Goal: Information Seeking & Learning: Learn about a topic

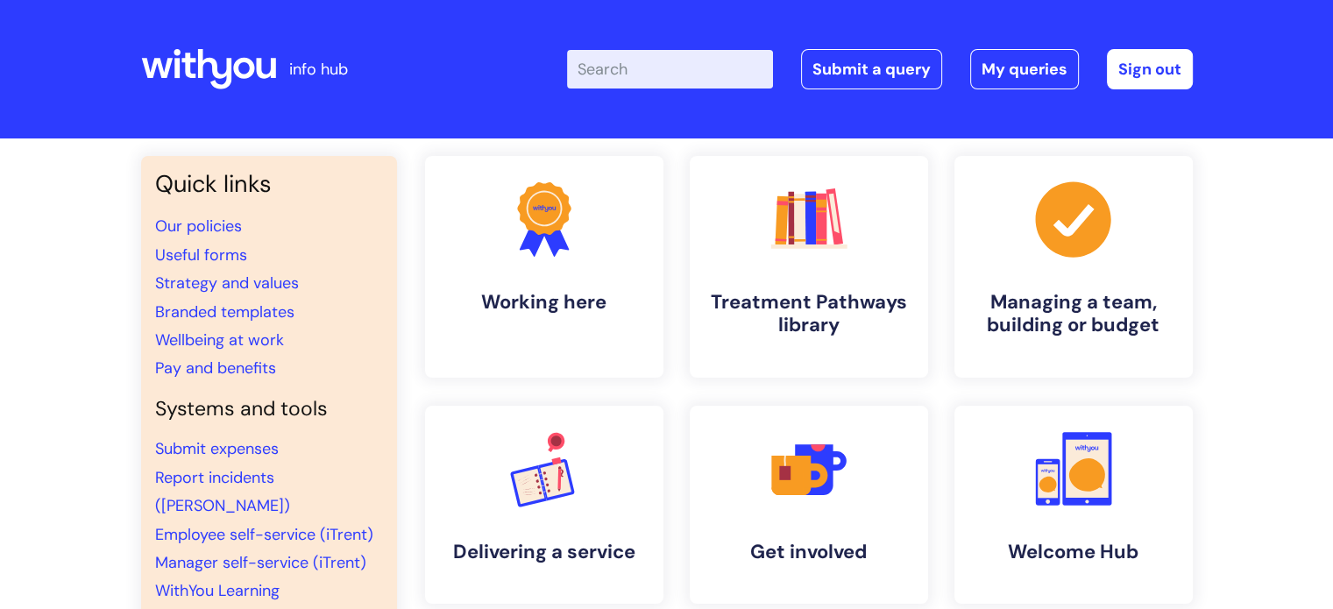
click at [738, 82] on input "Enter your search term here..." at bounding box center [670, 69] width 206 height 39
click button "Search" at bounding box center [0, 0] width 0 height 0
click at [648, 73] on input "safegaurding" at bounding box center [670, 69] width 206 height 39
type input "safegurding"
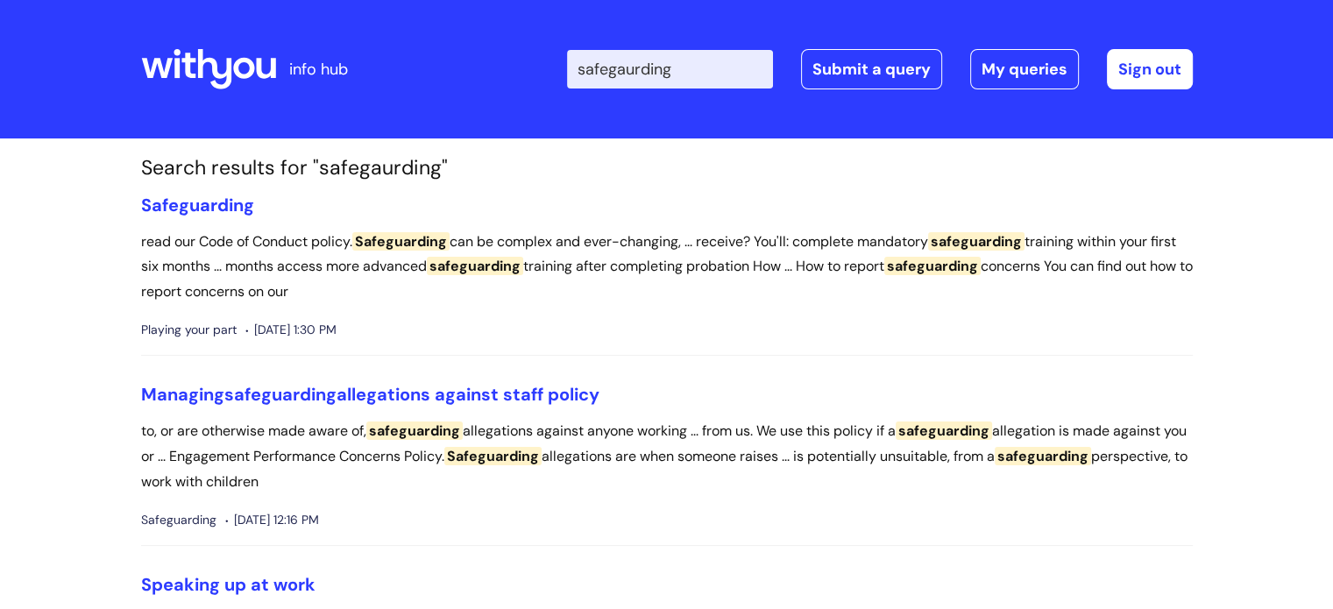
click at [695, 69] on input "safegaurding" at bounding box center [670, 69] width 206 height 39
click at [219, 207] on span "Safeguarding" at bounding box center [197, 205] width 113 height 23
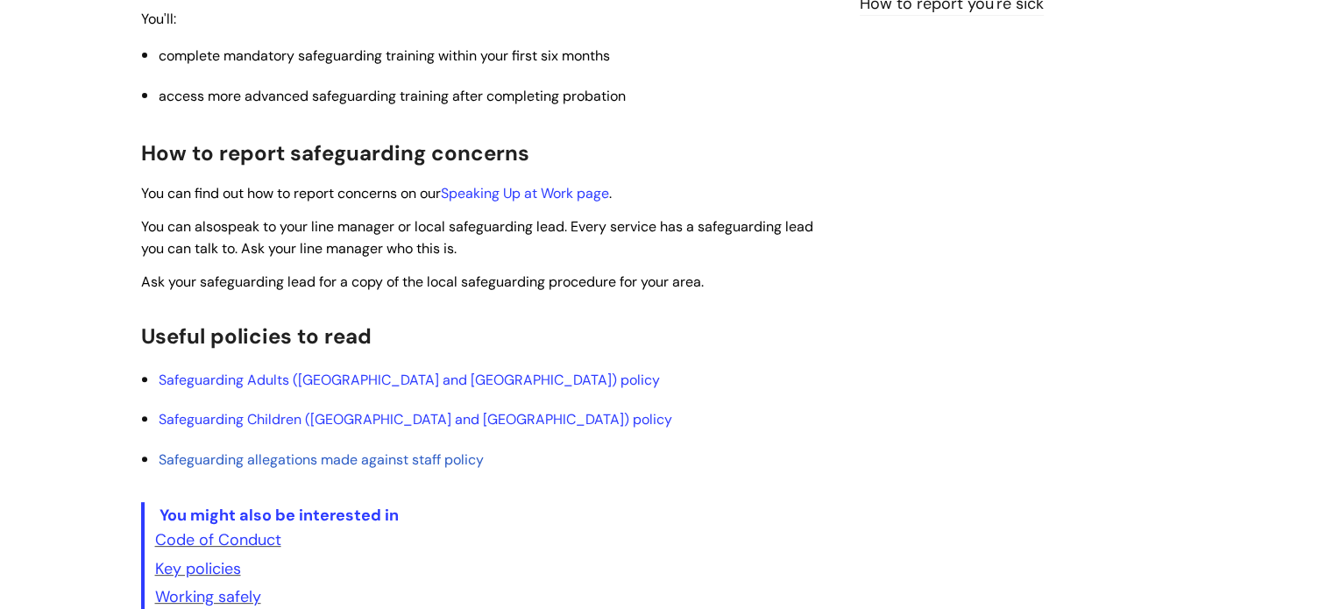
scroll to position [498, 0]
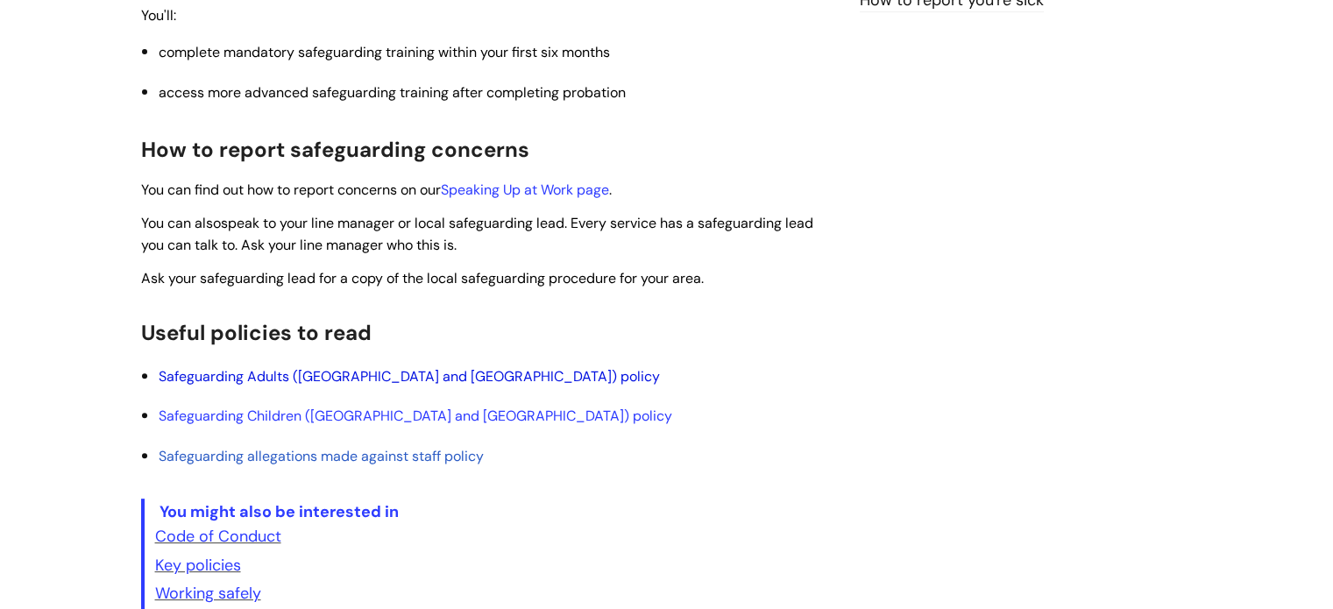
click at [428, 376] on link "Safeguarding Adults (England and Scotland) policy" at bounding box center [409, 376] width 501 height 18
